Goal: Task Accomplishment & Management: Manage account settings

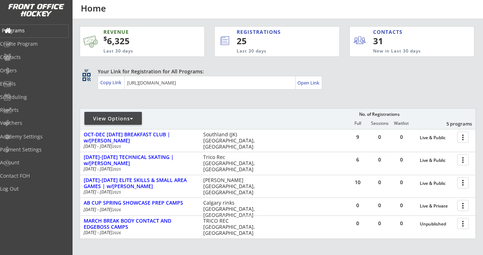
click at [35, 30] on div "Programs" at bounding box center [34, 30] width 65 height 5
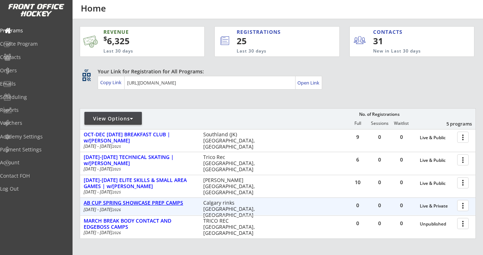
click at [166, 204] on div "AB CUP SPRING SHOWCASE PREP CAMPS" at bounding box center [140, 203] width 112 height 6
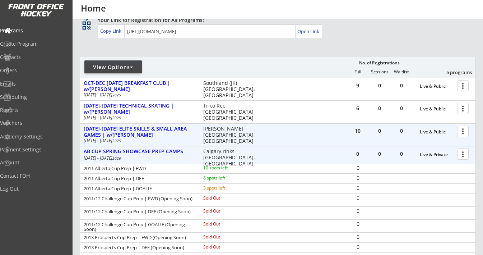
scroll to position [103, 0]
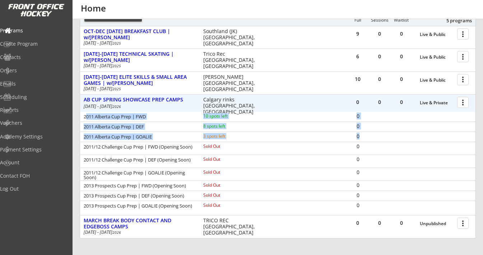
drag, startPoint x: 85, startPoint y: 116, endPoint x: 362, endPoint y: 138, distance: 278.2
click at [362, 138] on div "2011 Alberta Cup Prep | FWD 10 spots left 0 2011 Alberta Cup Prep | DEF 8 spots…" at bounding box center [277, 163] width 395 height 102
drag, startPoint x: 85, startPoint y: 146, endPoint x: 108, endPoint y: 210, distance: 68.0
click at [108, 210] on div "2011 Alberta Cup Prep | FWD 10 spots left 0 2011 Alberta Cup Prep | DEF 8 spots…" at bounding box center [277, 163] width 395 height 102
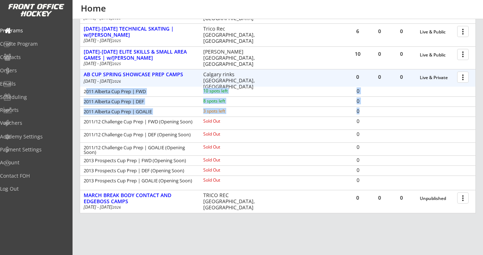
scroll to position [130, 0]
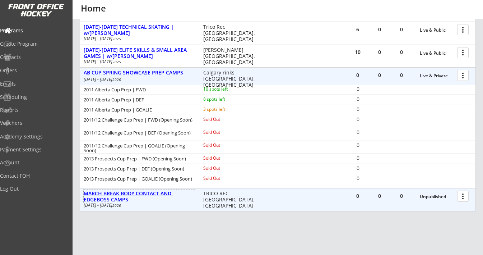
click at [162, 194] on div "MARCH BREAK BODY CONTACT AND EDGEBOSS CAMPS" at bounding box center [140, 196] width 112 height 12
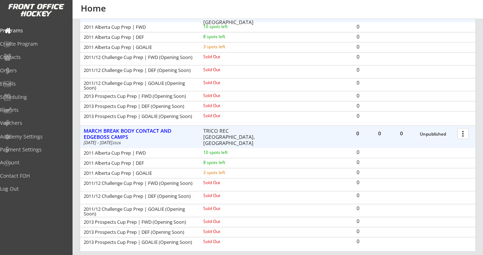
scroll to position [217, 0]
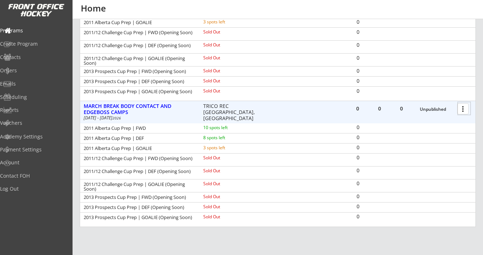
click at [464, 109] on div at bounding box center [464, 108] width 13 height 13
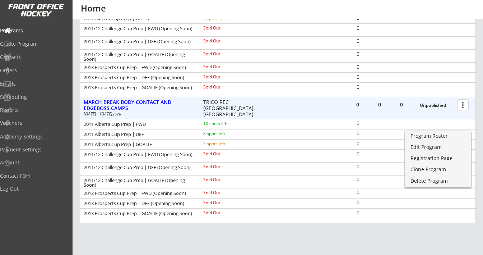
scroll to position [224, 0]
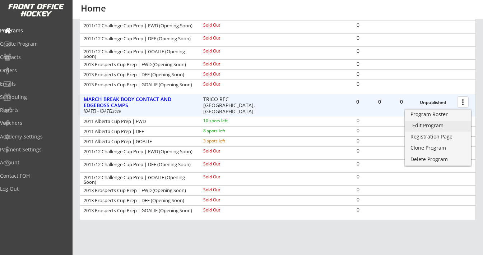
click at [425, 130] on link "Edit Program" at bounding box center [438, 126] width 66 height 11
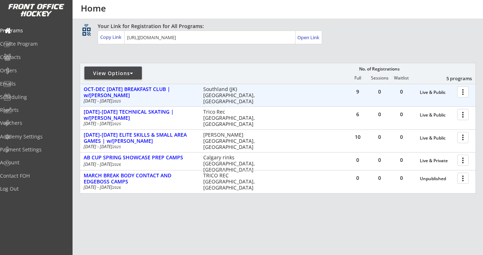
scroll to position [55, 0]
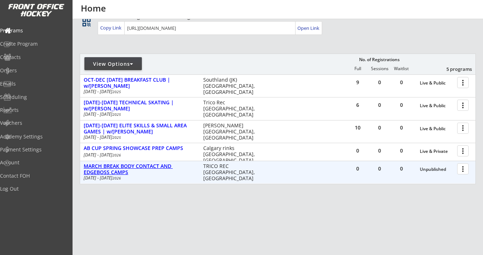
click at [140, 166] on div "MARCH BREAK BODY CONTACT AND EDGEBOSS CAMPS" at bounding box center [140, 169] width 112 height 12
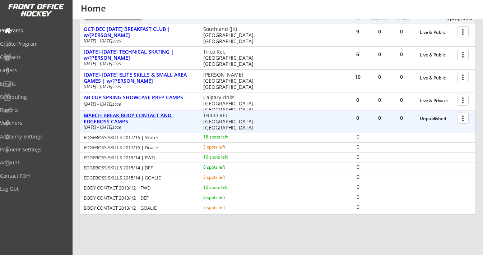
scroll to position [106, 0]
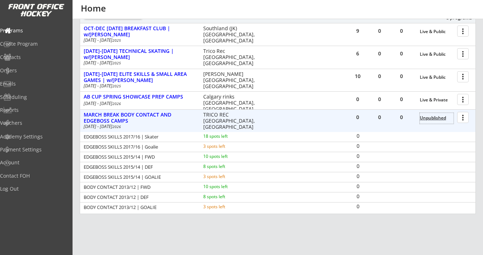
click at [431, 117] on div "Unpublished" at bounding box center [437, 117] width 34 height 5
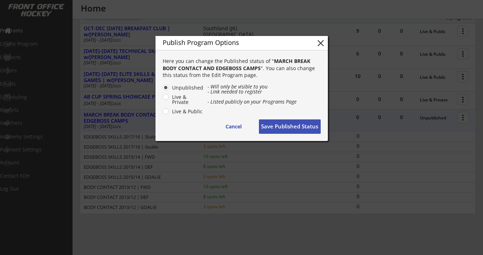
click at [185, 111] on label "Live & Public" at bounding box center [187, 111] width 34 height 5
click at [162, 90] on input "Live & Public" at bounding box center [159, 87] width 5 height 5
radio input "true"
click at [283, 122] on button "Save Published Status" at bounding box center [290, 126] width 62 height 14
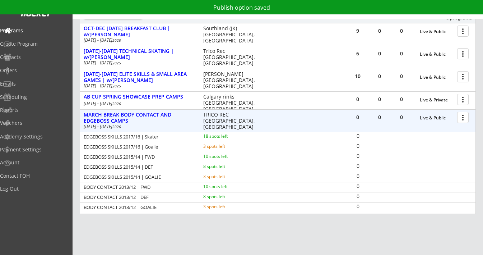
click at [463, 119] on div at bounding box center [464, 117] width 13 height 13
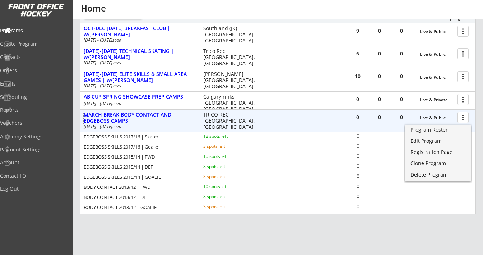
click at [145, 114] on div "MARCH BREAK BODY CONTACT AND EDGEBOSS CAMPS" at bounding box center [140, 118] width 112 height 12
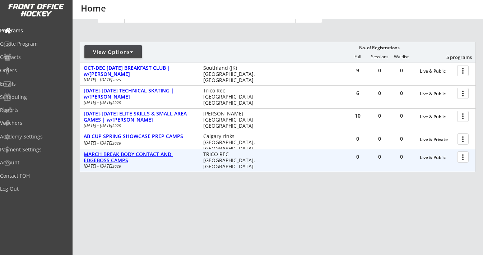
click at [139, 154] on div "MARCH BREAK BODY CONTACT AND EDGEBOSS CAMPS" at bounding box center [140, 157] width 112 height 12
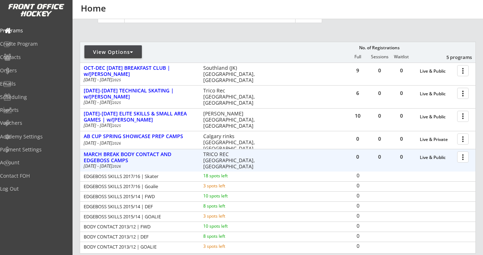
click at [465, 157] on div at bounding box center [464, 156] width 13 height 13
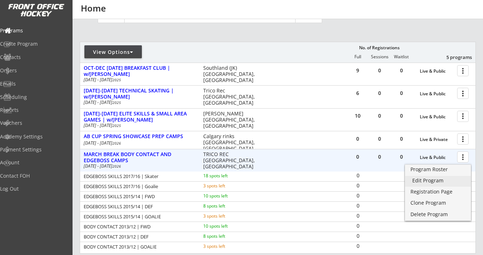
click at [432, 179] on div "Edit Program" at bounding box center [437, 180] width 51 height 5
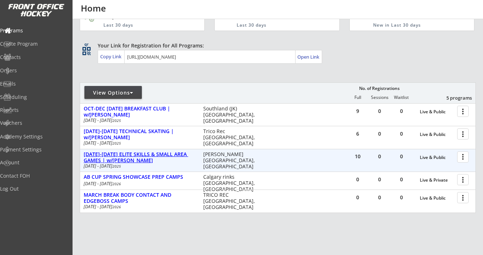
scroll to position [24, 0]
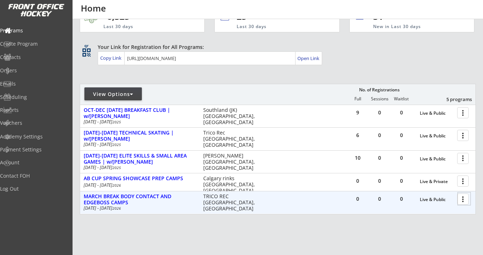
click at [464, 200] on div at bounding box center [464, 198] width 13 height 13
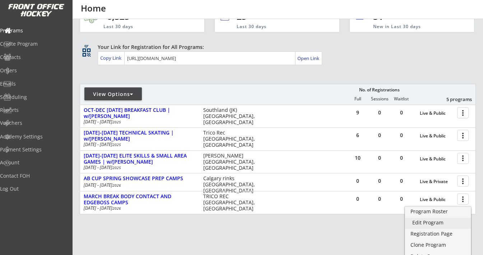
click at [436, 222] on div "Edit Program" at bounding box center [437, 222] width 51 height 5
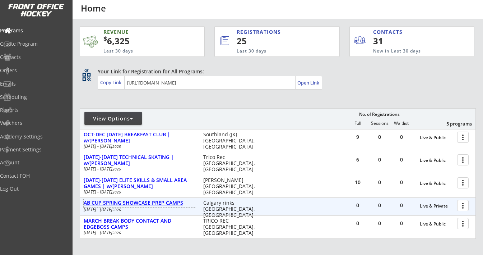
click at [161, 201] on div "AB CUP SPRING SHOWCASE PREP CAMPS" at bounding box center [140, 203] width 112 height 6
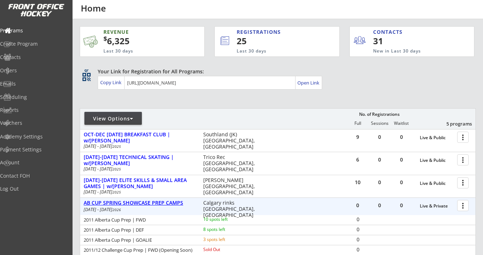
click at [161, 201] on div "AB CUP SPRING SHOWCASE PREP CAMPS" at bounding box center [140, 203] width 112 height 6
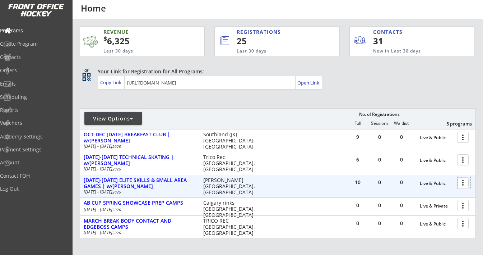
click at [464, 181] on div at bounding box center [464, 182] width 13 height 13
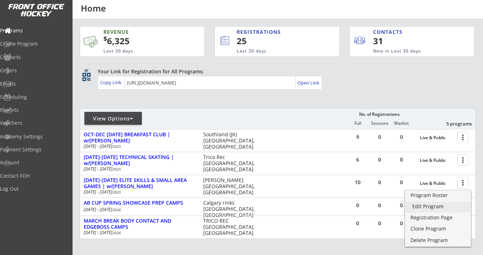
click at [431, 204] on div "Edit Program" at bounding box center [437, 206] width 51 height 5
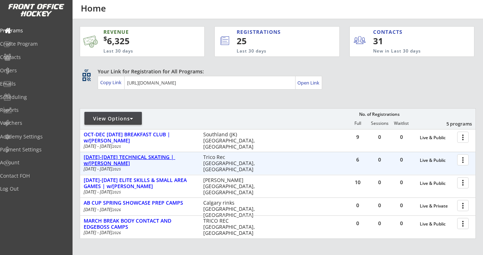
click at [157, 157] on div "[DATE]-[DATE] TECHNICAL SKATING | w/[PERSON_NAME]" at bounding box center [140, 160] width 112 height 12
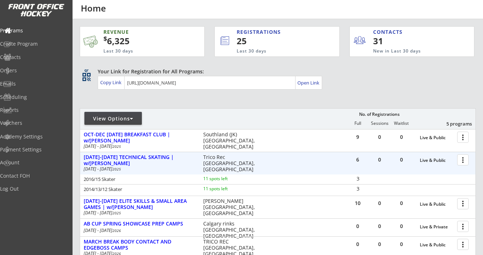
click at [466, 158] on div at bounding box center [464, 159] width 13 height 13
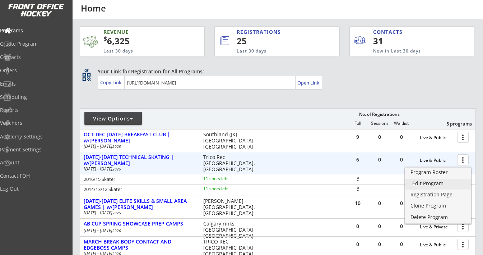
click at [439, 182] on div "Edit Program" at bounding box center [437, 183] width 51 height 5
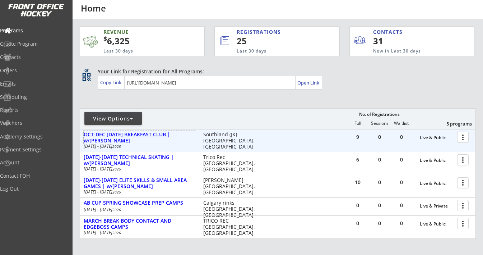
click at [150, 133] on div "OCT-DEC [DATE] BREAKFAST CLUB | w/[PERSON_NAME]" at bounding box center [140, 137] width 112 height 12
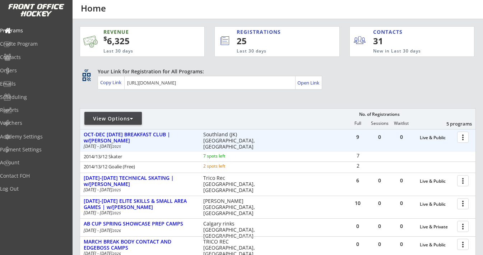
click at [459, 137] on div at bounding box center [464, 136] width 13 height 13
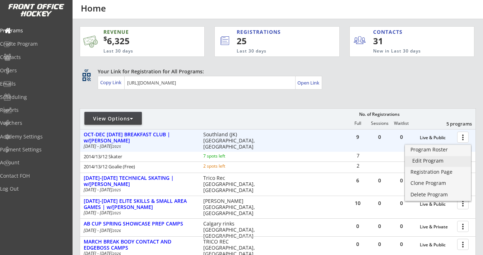
click at [444, 161] on div "Edit Program" at bounding box center [437, 160] width 51 height 5
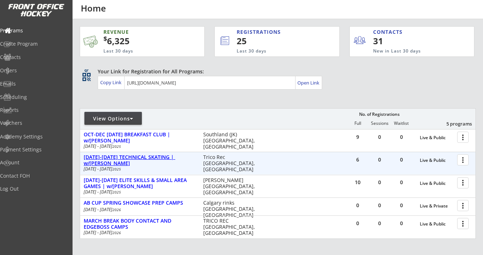
click at [133, 156] on div "[DATE]-[DATE] TECHNICAL SKATING | w/[PERSON_NAME]" at bounding box center [140, 160] width 112 height 12
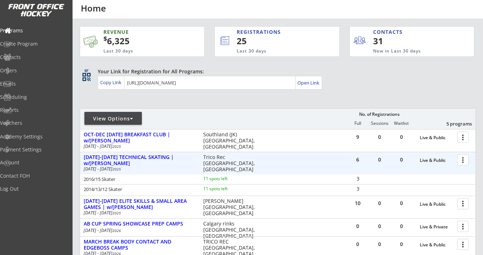
click at [466, 160] on div at bounding box center [464, 159] width 13 height 13
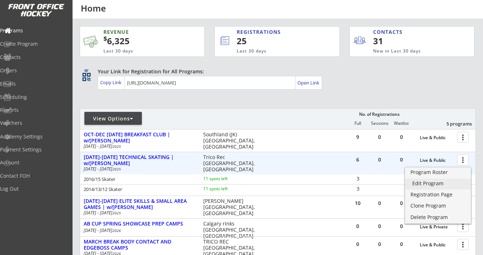
click at [433, 182] on div "Edit Program" at bounding box center [437, 183] width 51 height 5
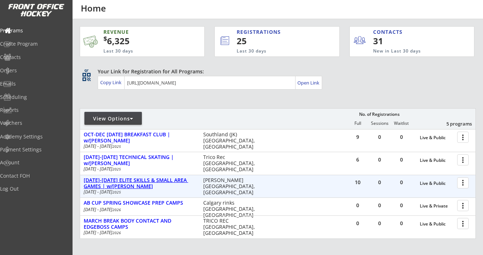
click at [173, 181] on div "[DATE]-[DATE] ELITE SKILLS & SMALL AREA GAMES | w/[PERSON_NAME]" at bounding box center [140, 183] width 112 height 12
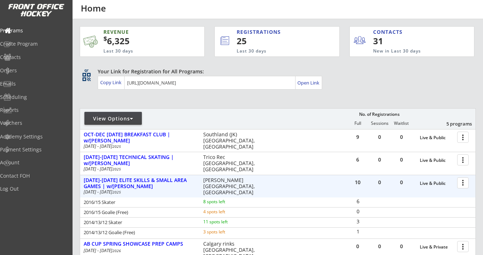
click at [460, 181] on div at bounding box center [464, 182] width 13 height 13
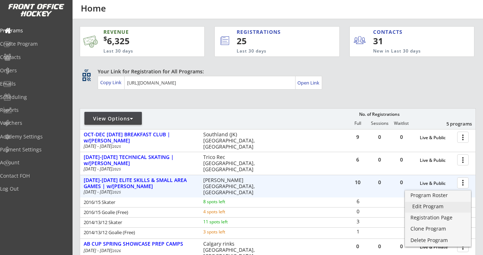
click at [441, 205] on div "Edit Program" at bounding box center [437, 206] width 51 height 5
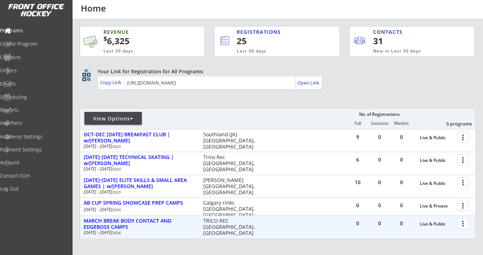
click at [463, 225] on div at bounding box center [464, 223] width 13 height 13
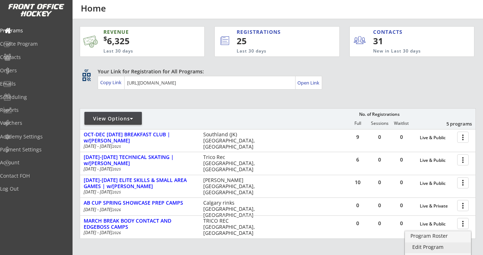
click at [434, 247] on div "Edit Program" at bounding box center [437, 246] width 51 height 5
